Goal: Information Seeking & Learning: Learn about a topic

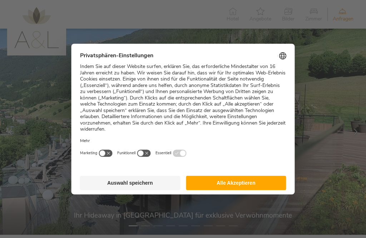
click at [129, 176] on button "Auswahl speichern" at bounding box center [130, 183] width 101 height 14
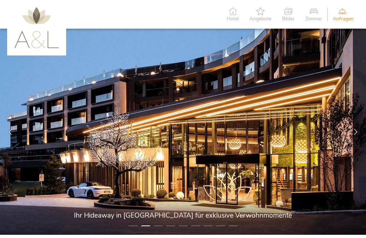
click at [54, 174] on img at bounding box center [183, 132] width 366 height 206
click at [41, 218] on img at bounding box center [183, 132] width 366 height 206
click at [130, 229] on img at bounding box center [183, 132] width 366 height 206
click at [126, 228] on img at bounding box center [183, 132] width 366 height 206
click at [7, 130] on div at bounding box center [10, 132] width 20 height 20
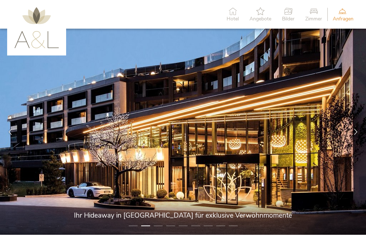
click at [341, 185] on img at bounding box center [183, 132] width 366 height 206
click at [356, 130] on icon at bounding box center [356, 132] width 6 height 6
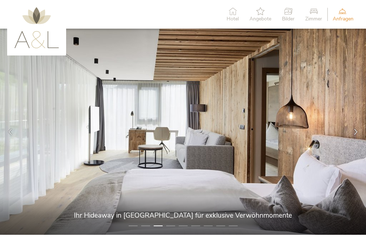
click at [356, 132] on icon at bounding box center [356, 132] width 6 height 6
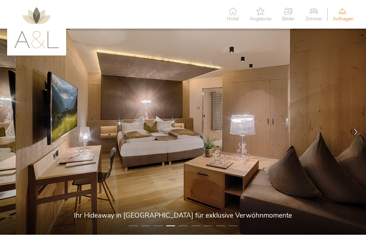
click at [353, 133] on icon at bounding box center [356, 132] width 6 height 6
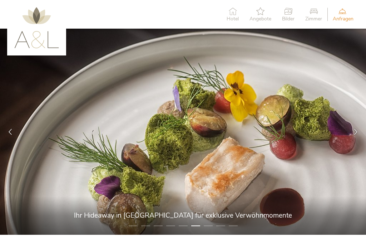
click at [354, 131] on icon at bounding box center [356, 132] width 6 height 6
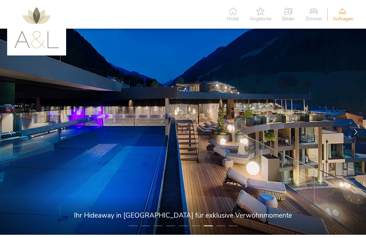
click at [355, 132] on icon at bounding box center [356, 132] width 6 height 6
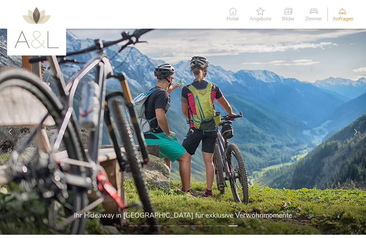
click at [354, 132] on icon at bounding box center [356, 132] width 6 height 6
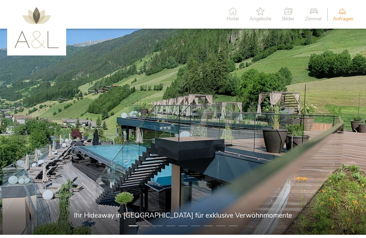
click at [351, 131] on div at bounding box center [356, 132] width 20 height 20
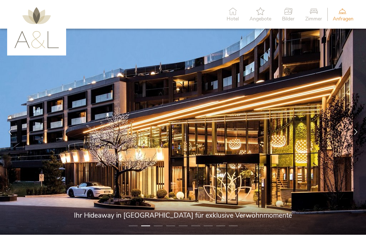
click at [232, 14] on icon at bounding box center [233, 11] width 12 height 8
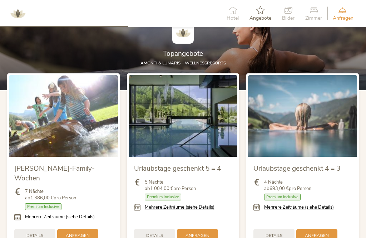
scroll to position [697, 0]
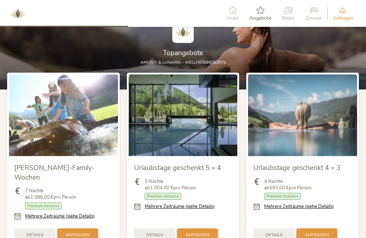
click at [196, 179] on span "5 Nächte ab 1.004,00 € pro Person" at bounding box center [170, 184] width 51 height 13
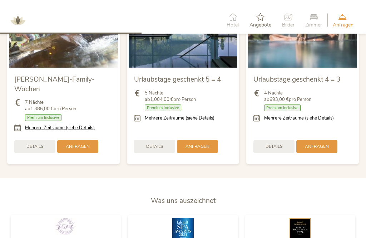
scroll to position [769, 0]
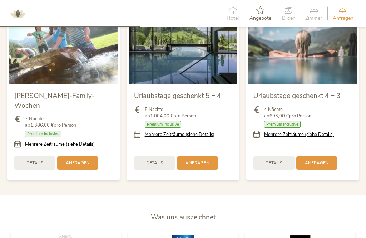
click at [271, 160] on span "Details" at bounding box center [274, 163] width 17 height 6
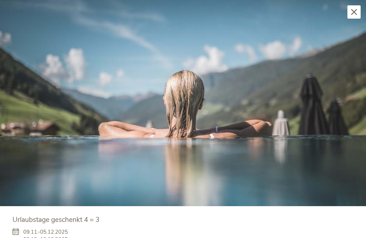
scroll to position [0, 0]
click at [356, 9] on icon at bounding box center [354, 12] width 6 height 6
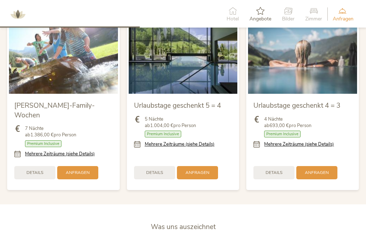
scroll to position [758, 0]
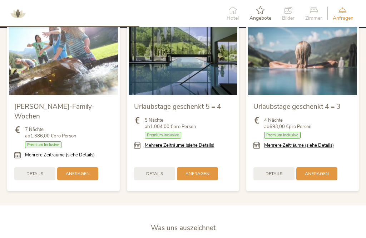
click at [152, 171] on span "Details" at bounding box center [154, 174] width 17 height 6
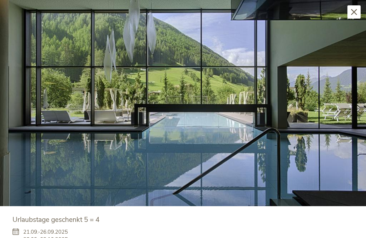
scroll to position [0, 0]
click at [353, 10] on icon at bounding box center [354, 12] width 6 height 6
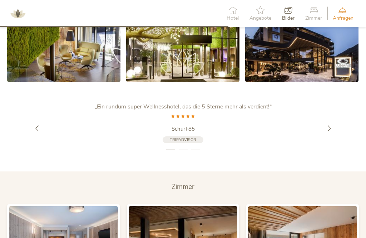
scroll to position [1267, 0]
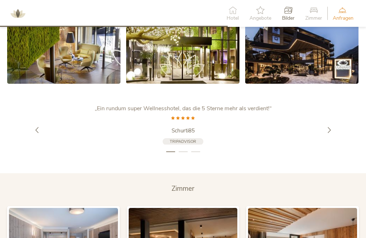
click at [326, 120] on div at bounding box center [329, 130] width 20 height 20
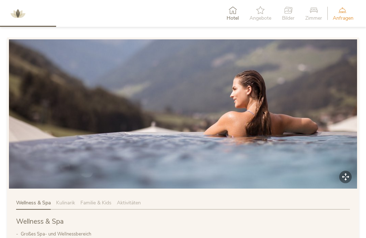
scroll to position [313, 0]
click at [289, 10] on icon at bounding box center [288, 10] width 13 height 8
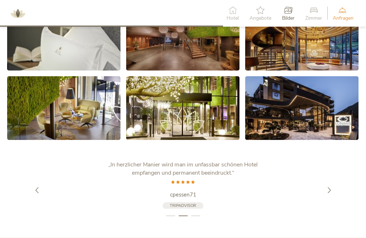
scroll to position [1235, 0]
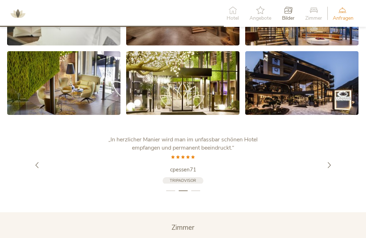
click at [328, 162] on icon at bounding box center [330, 165] width 6 height 6
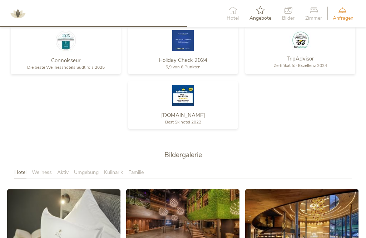
scroll to position [1027, 0]
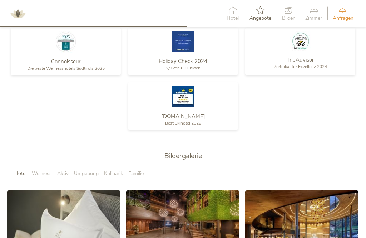
click at [84, 170] on span "Umgebung" at bounding box center [86, 173] width 25 height 7
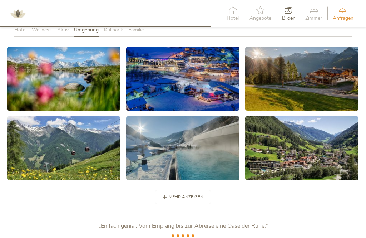
scroll to position [1171, 0]
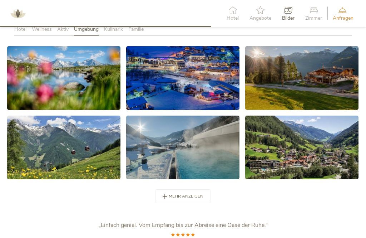
click at [180, 193] on span "mehr anzeigen" at bounding box center [186, 196] width 35 height 6
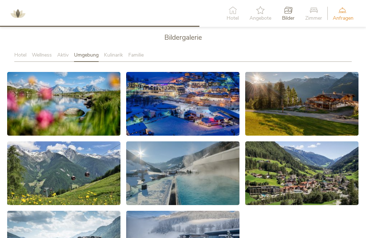
scroll to position [1144, 0]
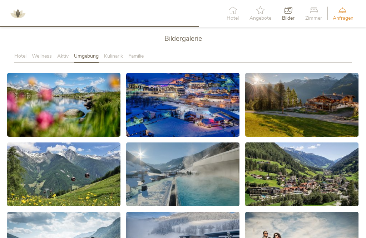
click at [179, 101] on icon at bounding box center [182, 105] width 9 height 9
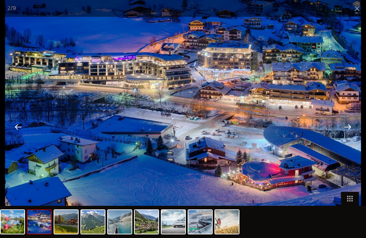
click at [343, 137] on div at bounding box center [348, 127] width 22 height 22
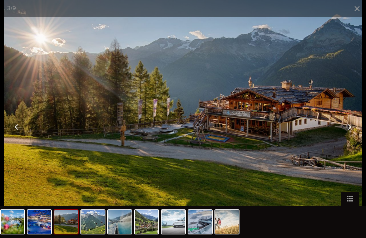
click at [358, 8] on span at bounding box center [357, 8] width 18 height 17
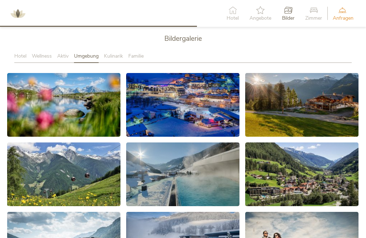
click at [117, 53] on span "Kulinarik" at bounding box center [113, 56] width 19 height 7
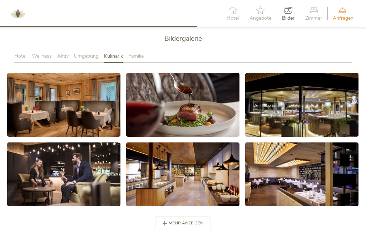
click at [186, 220] on span "mehr anzeigen" at bounding box center [186, 223] width 35 height 6
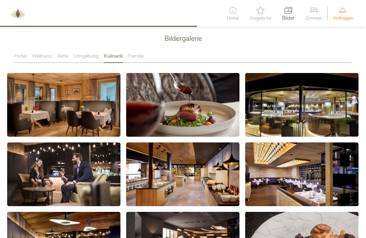
click at [82, 101] on link at bounding box center [63, 105] width 113 height 64
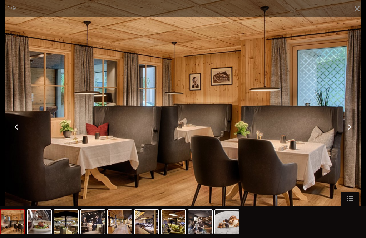
click at [362, 10] on span at bounding box center [357, 8] width 18 height 17
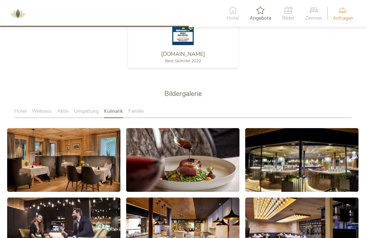
scroll to position [1089, 0]
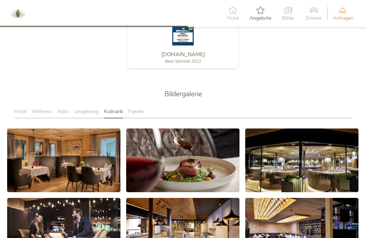
click at [64, 108] on span "Aktiv" at bounding box center [62, 111] width 11 height 7
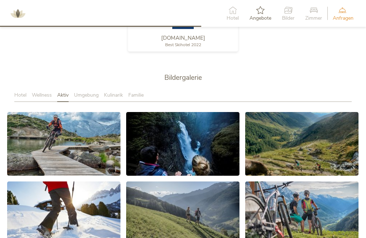
scroll to position [1126, 0]
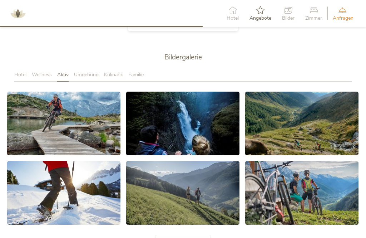
click at [183, 238] on span "mehr anzeigen" at bounding box center [186, 242] width 35 height 6
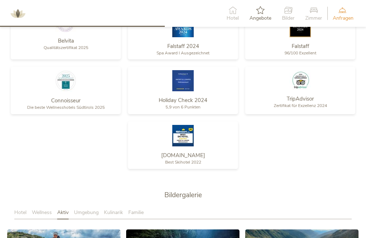
scroll to position [989, 0]
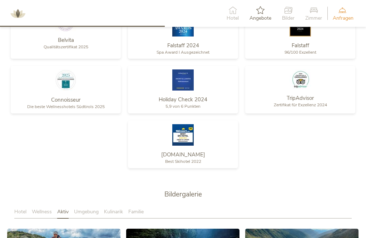
click at [47, 208] on span "Wellness" at bounding box center [42, 211] width 20 height 7
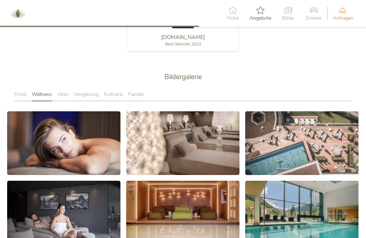
scroll to position [1107, 0]
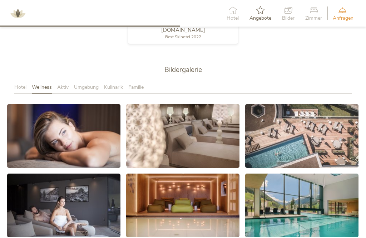
scroll to position [1113, 0]
click at [85, 130] on link at bounding box center [63, 136] width 113 height 64
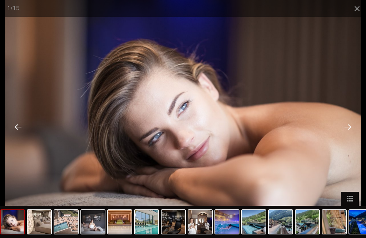
click at [346, 126] on div at bounding box center [348, 127] width 22 height 22
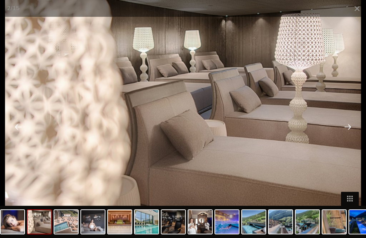
click at [346, 127] on div at bounding box center [348, 127] width 22 height 22
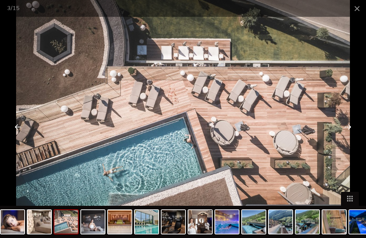
click at [344, 132] on div at bounding box center [348, 127] width 22 height 22
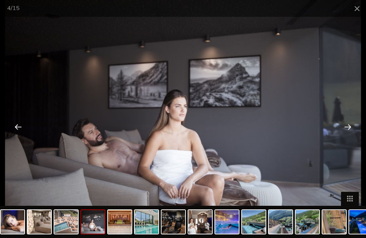
click at [344, 131] on div at bounding box center [348, 127] width 22 height 22
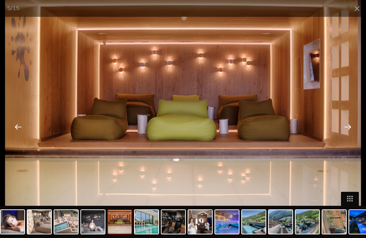
click at [346, 127] on div at bounding box center [348, 127] width 22 height 22
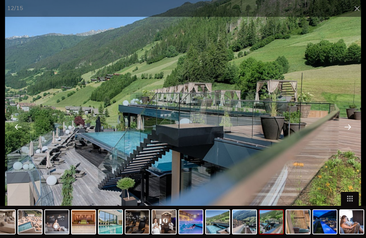
click at [352, 4] on span at bounding box center [357, 8] width 18 height 17
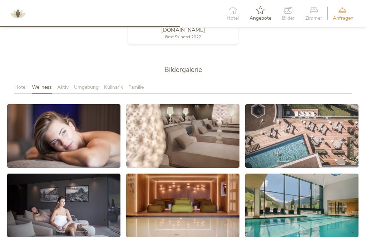
click at [15, 84] on span "Hotel" at bounding box center [20, 87] width 12 height 7
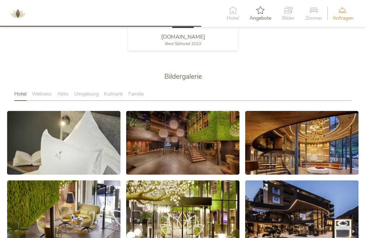
scroll to position [1106, 0]
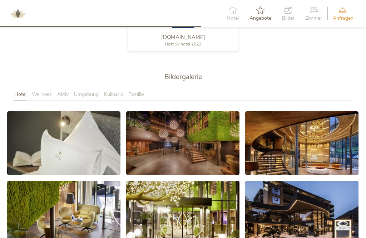
click at [137, 91] on span "Familie" at bounding box center [135, 94] width 15 height 7
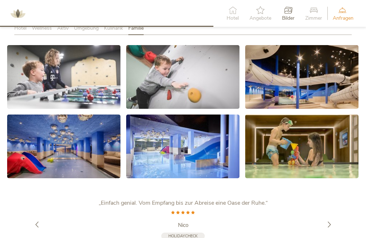
scroll to position [1172, 0]
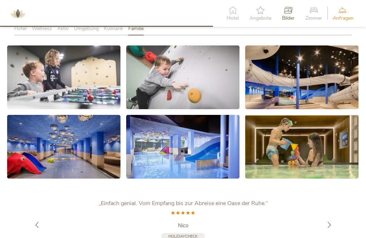
click at [313, 12] on icon at bounding box center [313, 10] width 17 height 8
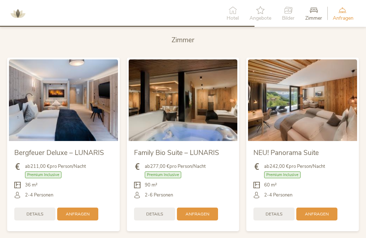
scroll to position [1414, 0]
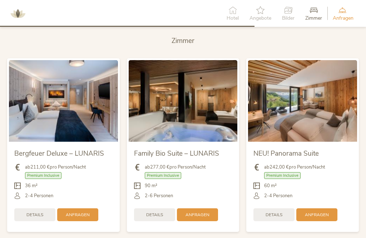
click at [89, 93] on img at bounding box center [63, 101] width 109 height 82
click at [204, 112] on img at bounding box center [183, 101] width 109 height 82
click at [187, 95] on img at bounding box center [183, 101] width 109 height 82
click at [170, 172] on span "Premium Inclusive" at bounding box center [163, 175] width 36 height 7
click at [193, 182] on div "90 m²" at bounding box center [183, 187] width 98 height 10
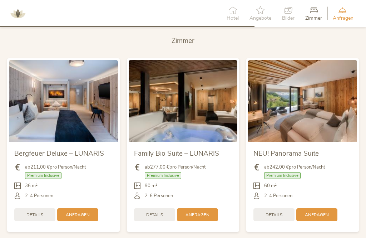
click at [151, 212] on span "Details" at bounding box center [154, 215] width 17 height 6
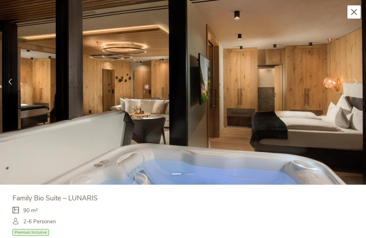
scroll to position [24, 0]
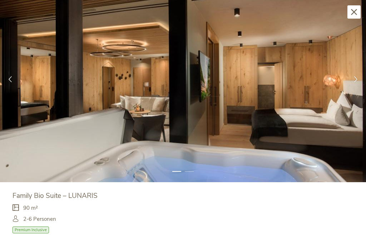
click at [355, 80] on icon at bounding box center [356, 79] width 6 height 6
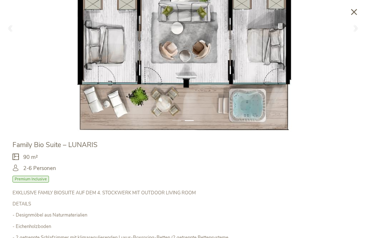
scroll to position [74, 0]
click at [356, 14] on icon at bounding box center [354, 12] width 6 height 6
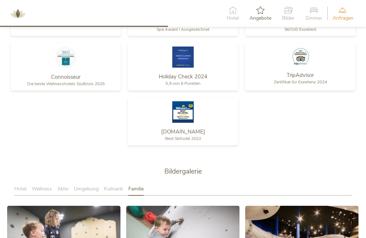
scroll to position [907, 0]
